Goal: Information Seeking & Learning: Learn about a topic

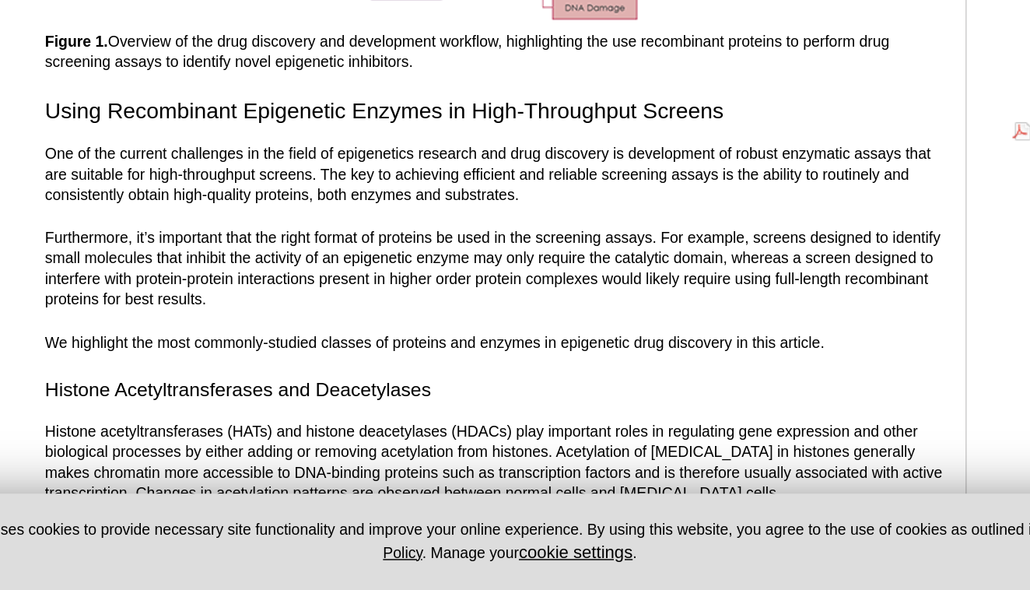
scroll to position [558, 0]
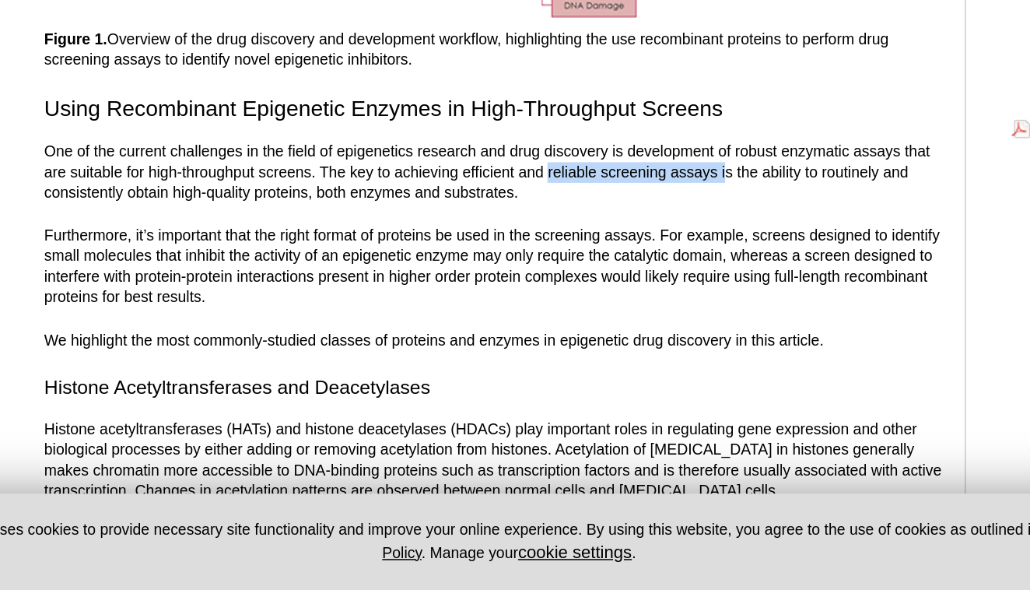
drag, startPoint x: 373, startPoint y: 114, endPoint x: 493, endPoint y: 113, distance: 119.8
click at [493, 285] on p "One of the current challenges in the field of epigenetics research and drug dis…" at bounding box center [428, 306] width 609 height 42
copy p "reliable screening assays i"
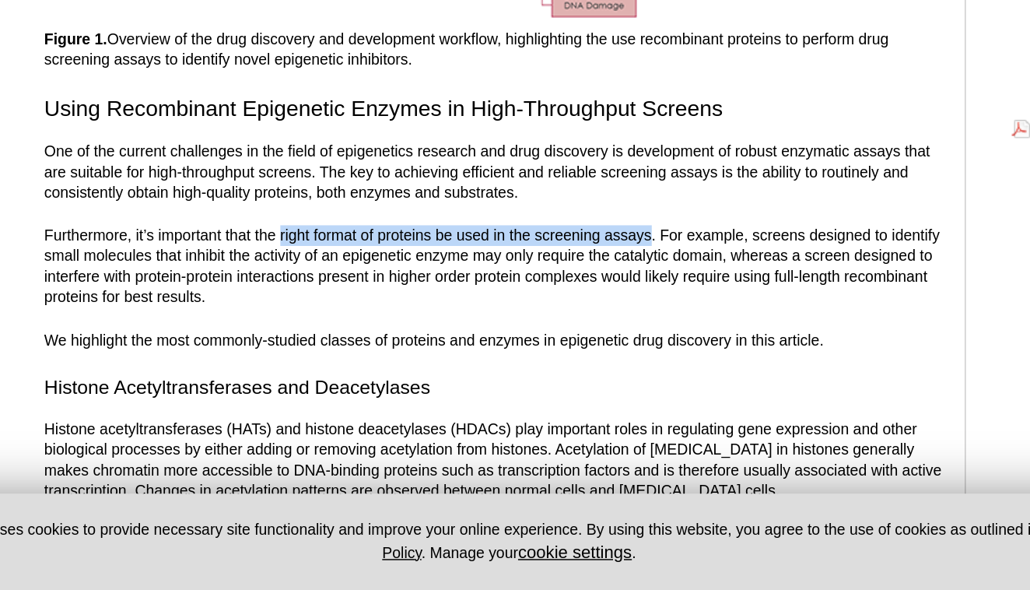
drag, startPoint x: 191, startPoint y: 159, endPoint x: 442, endPoint y: 159, distance: 250.4
click at [442, 342] on p "Furthermore, it’s important that the right format of proteins be used in the sc…" at bounding box center [428, 370] width 609 height 56
copy p "right format of proteins be used in the screening assays"
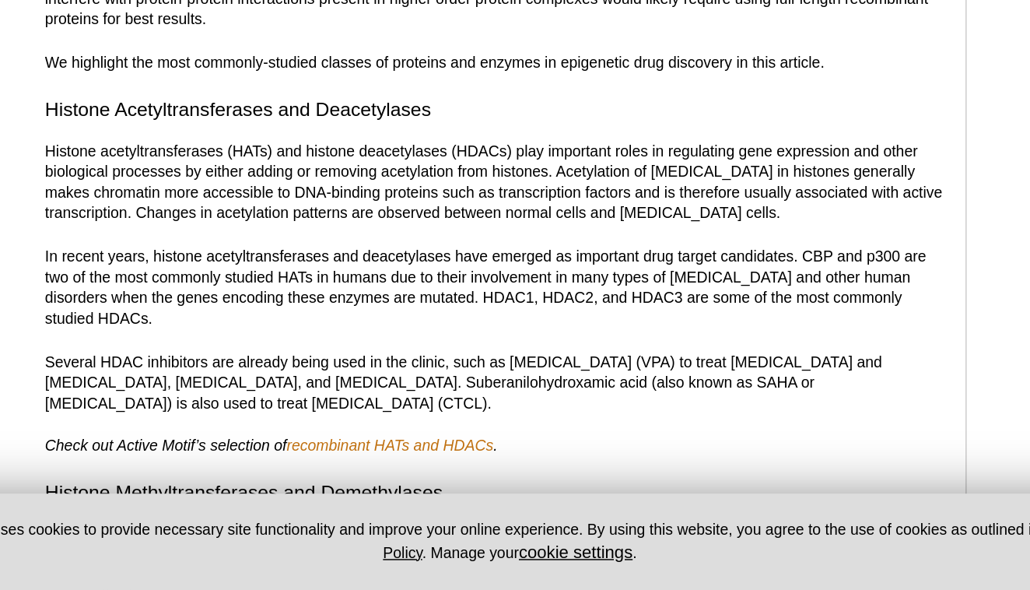
scroll to position [757, 0]
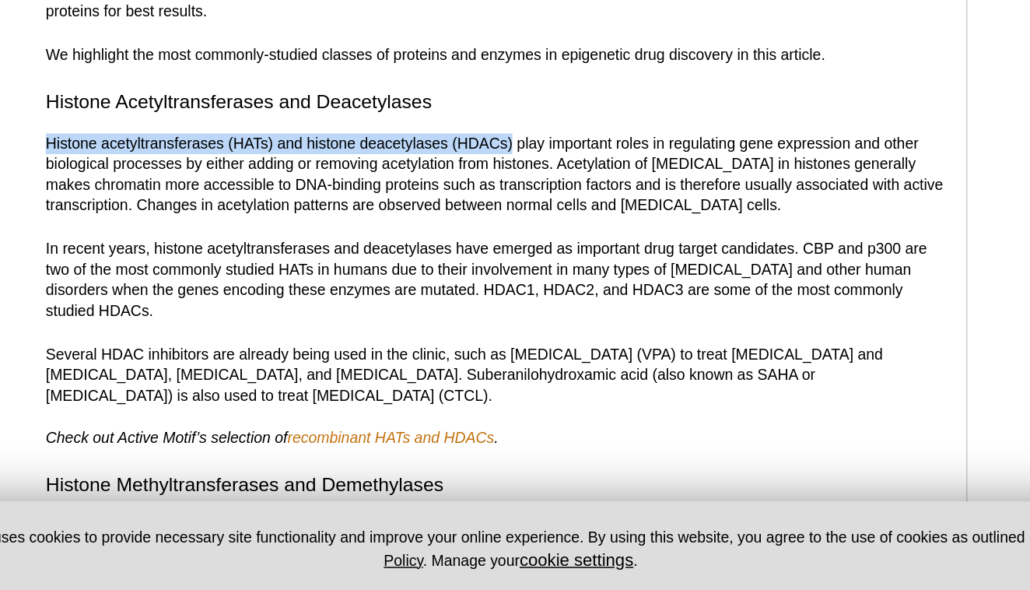
drag, startPoint x: 31, startPoint y: 96, endPoint x: 349, endPoint y: 93, distance: 318.1
click at [349, 275] on p "Histone acetyltransferases (HATs) and histone deacetylases (HDACs) play importa…" at bounding box center [428, 303] width 609 height 56
copy p "Histone acetyltransferases (HATs) and histone deacetylases (HDACs)"
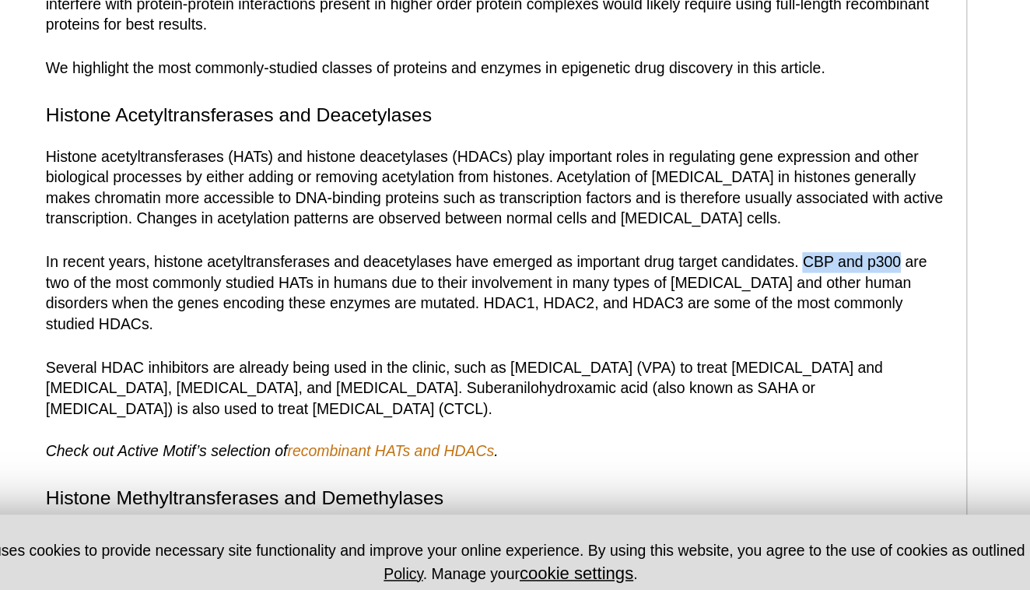
drag, startPoint x: 544, startPoint y: 176, endPoint x: 612, endPoint y: 179, distance: 67.7
click at [612, 346] on p "In recent years, histone acetyltransferases and deacetylases have emerged as im…" at bounding box center [428, 374] width 609 height 56
copy p "CBP and p300"
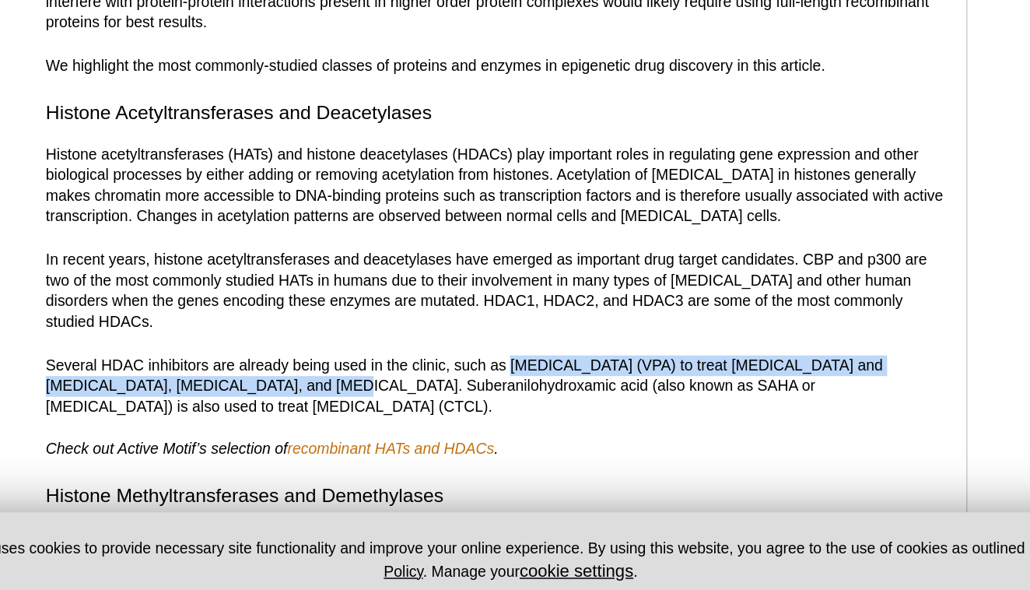
drag, startPoint x: 345, startPoint y: 233, endPoint x: 135, endPoint y: 248, distance: 209.8
click at [135, 418] on p "Several HDAC inhibitors are already being used in the clinic, such as [MEDICAL_…" at bounding box center [428, 439] width 609 height 42
copy p "[MEDICAL_DATA] (VPA) to treat [MEDICAL_DATA] and [MEDICAL_DATA], [MEDICAL_DATA]…"
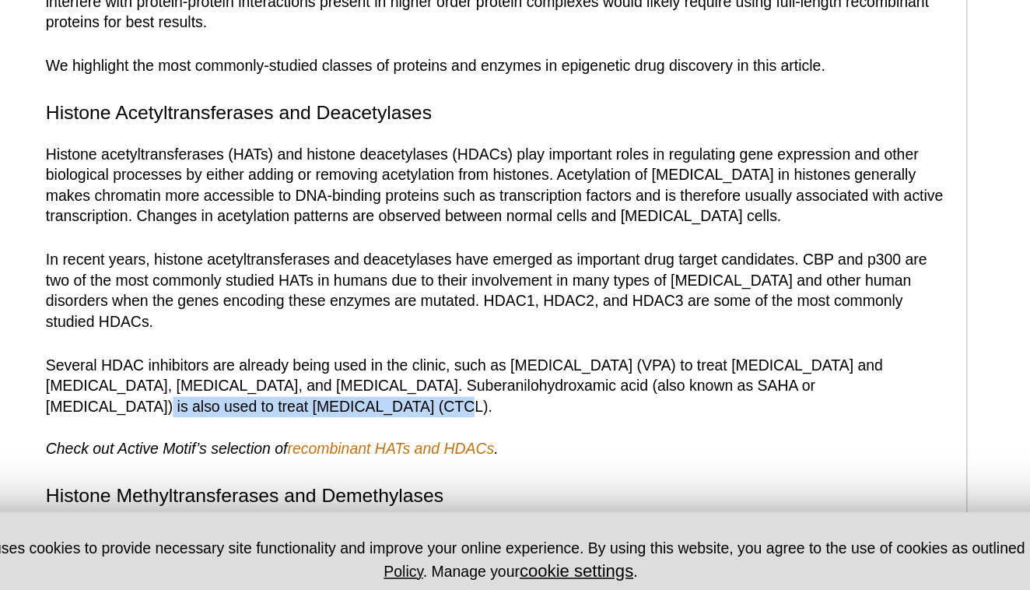
drag, startPoint x: 492, startPoint y: 248, endPoint x: 498, endPoint y: 256, distance: 9.5
copy p "to treat [MEDICAL_DATA] (CTCL)."
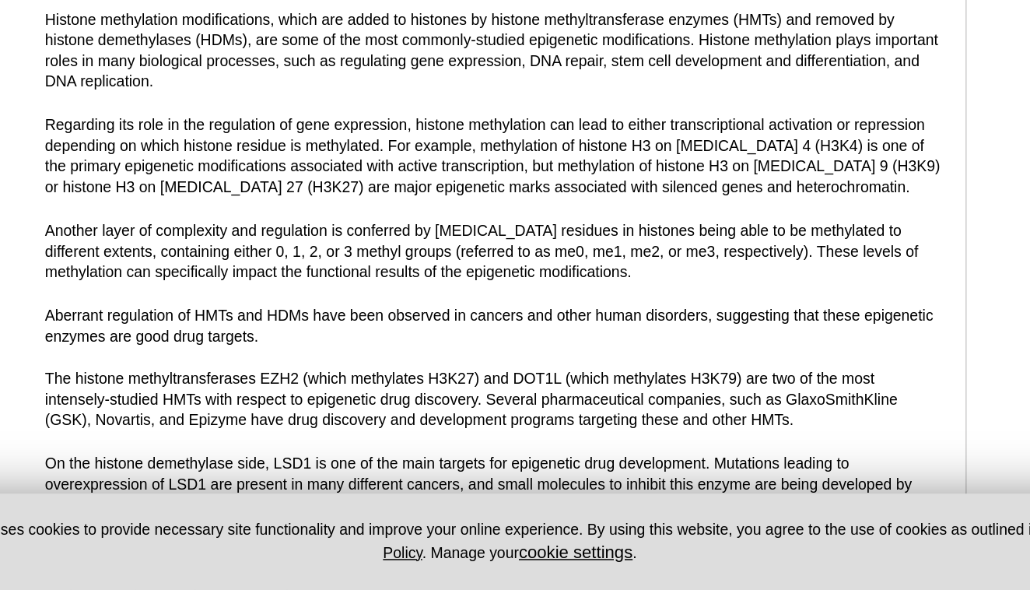
scroll to position [1097, 0]
